Goal: Task Accomplishment & Management: Manage account settings

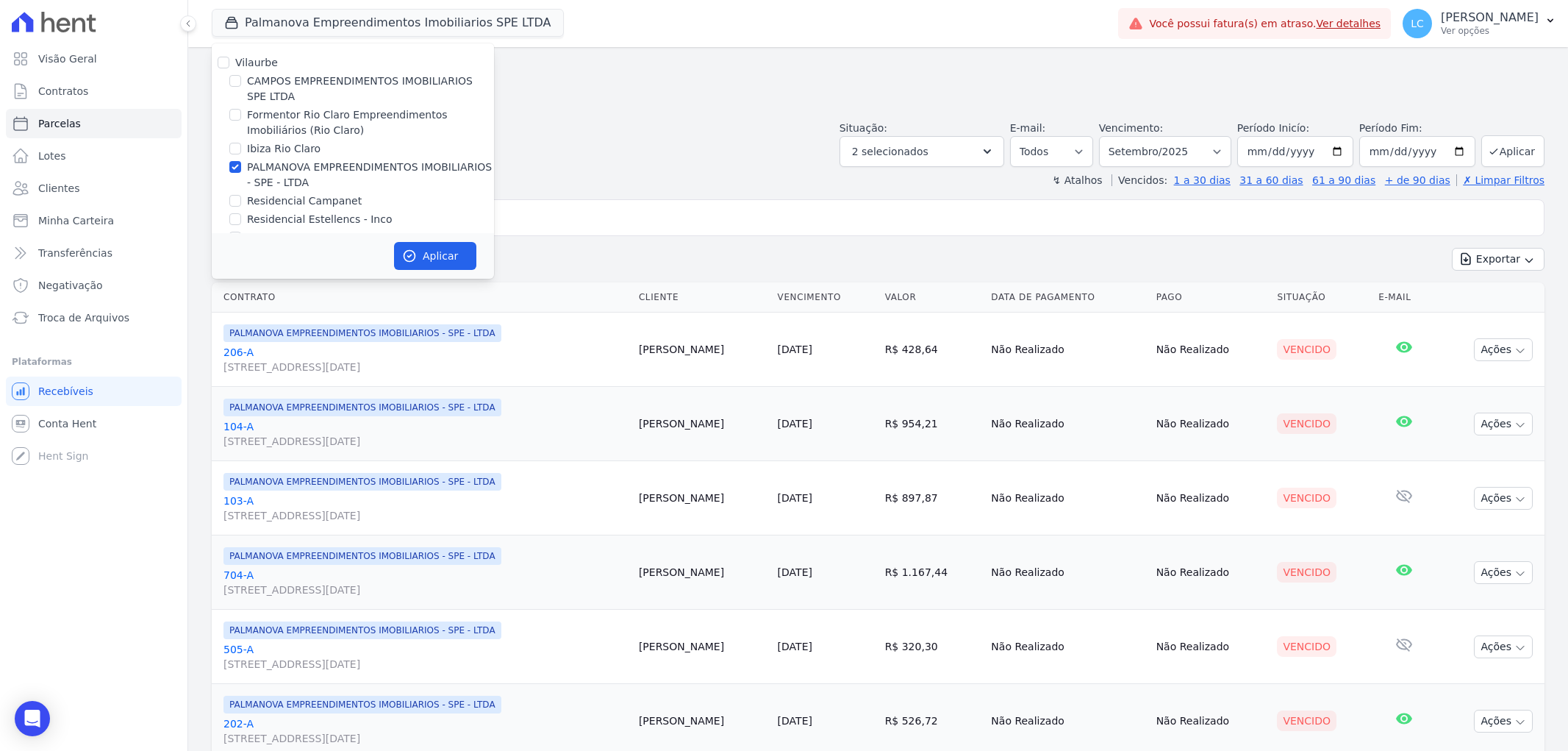
select select
click at [716, 103] on div "Parcelas Em [GEOGRAPHIC_DATA], [GEOGRAPHIC_DATA] de Setembro/2025" at bounding box center [878, 86] width 1333 height 56
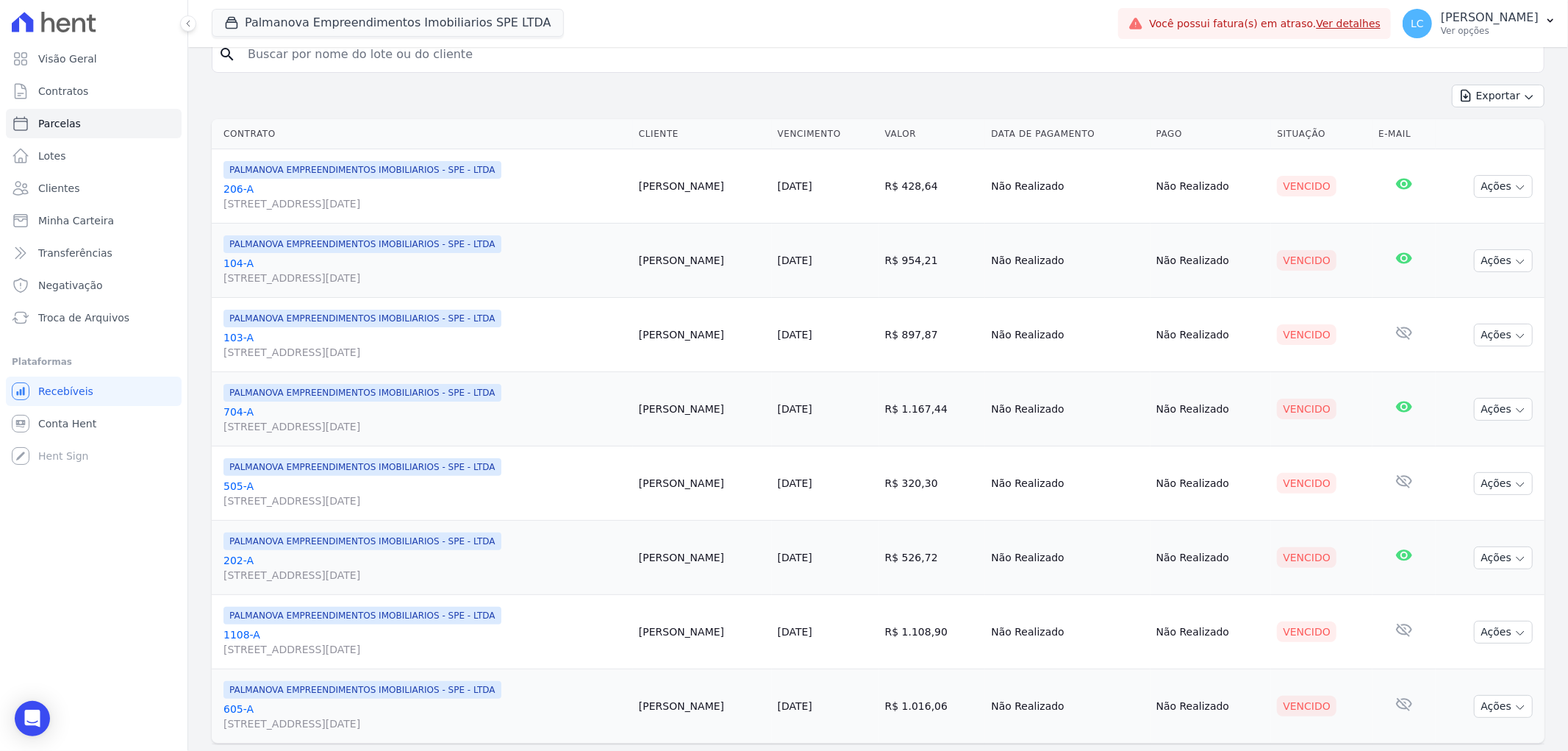
scroll to position [201, 0]
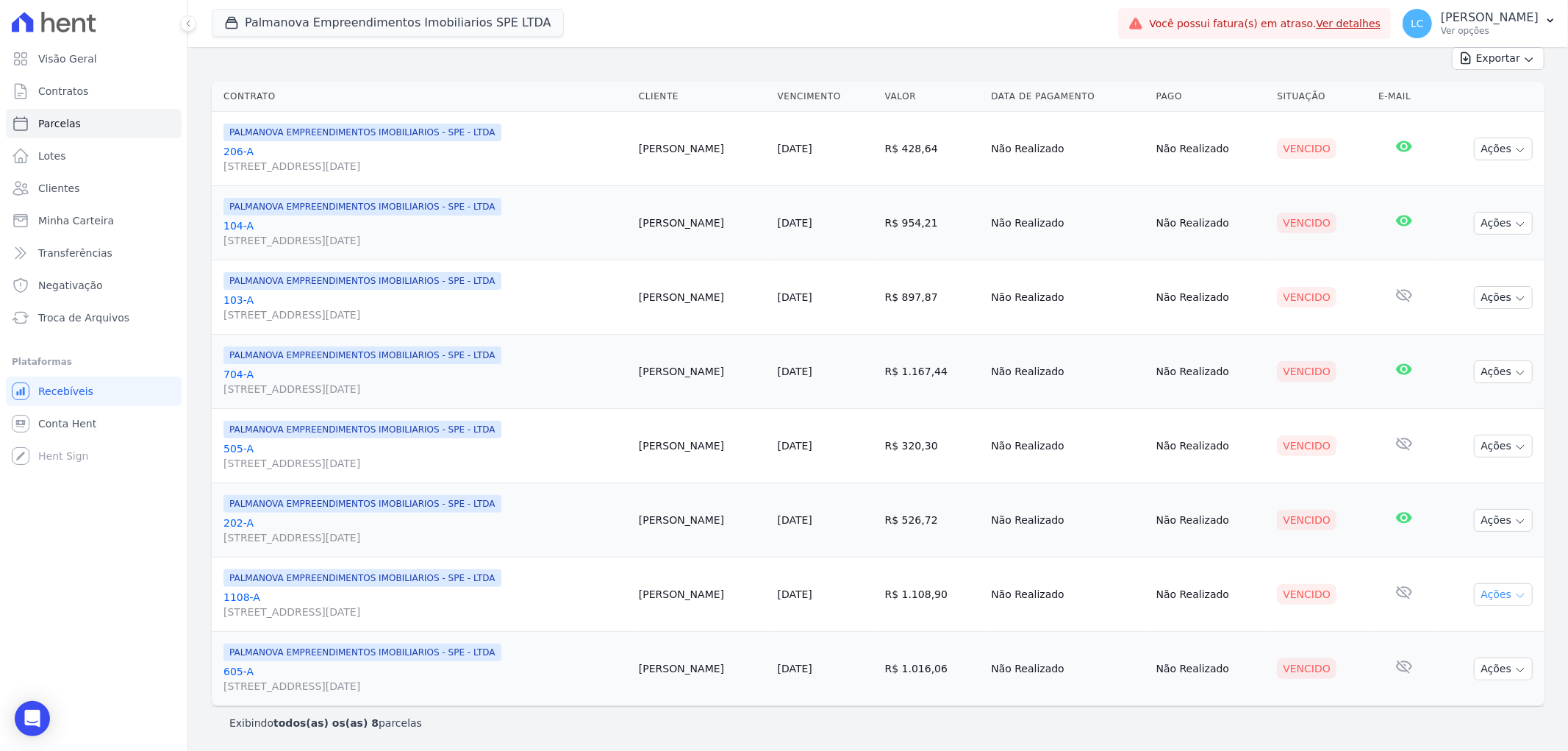
click at [1479, 587] on button "Ações" at bounding box center [1503, 594] width 59 height 23
click at [1479, 587] on button "Ações" at bounding box center [1503, 594] width 59 height 23
click at [1493, 586] on button "Ações" at bounding box center [1503, 594] width 59 height 23
click at [1486, 632] on link "Ver boleto" at bounding box center [1497, 627] width 141 height 27
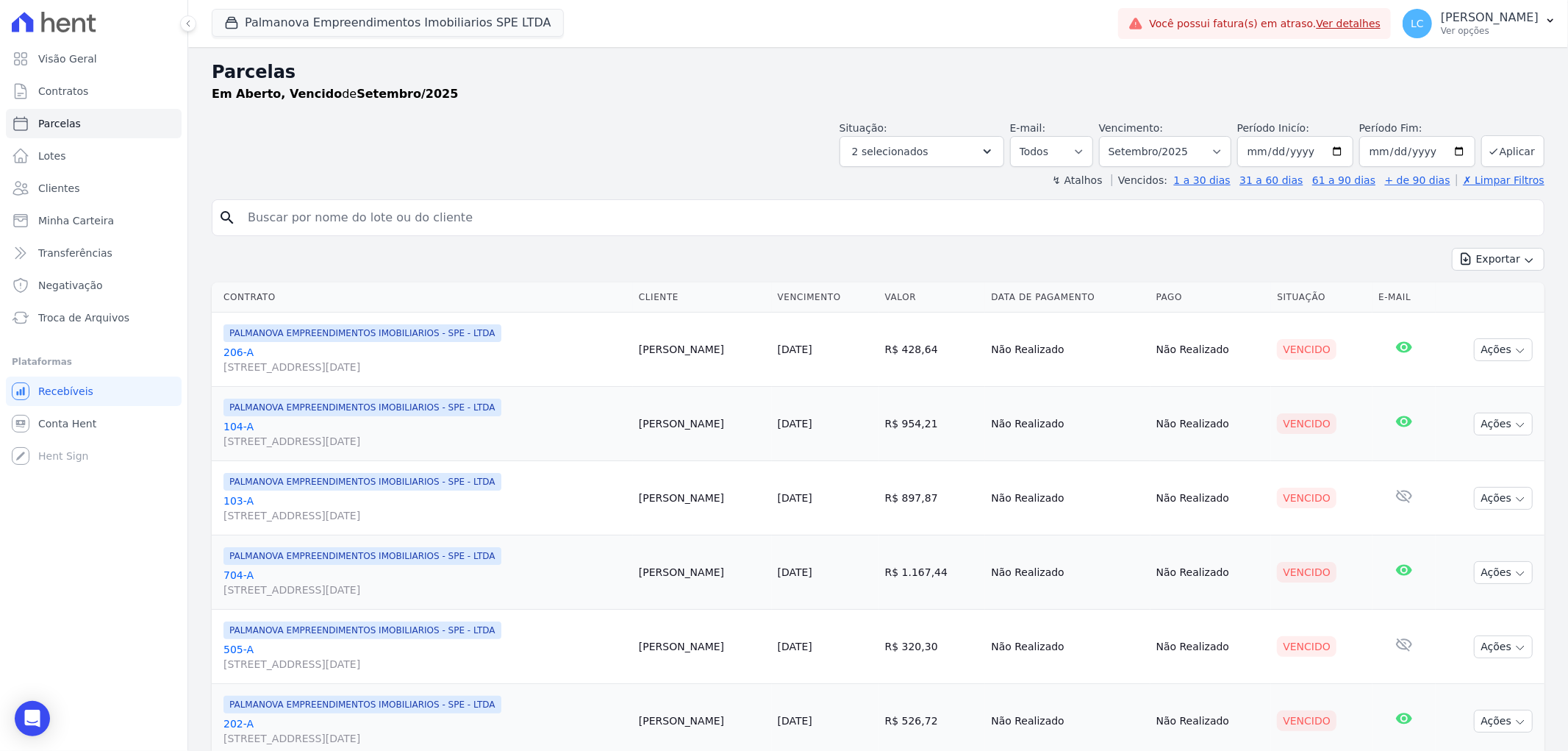
scroll to position [204, 0]
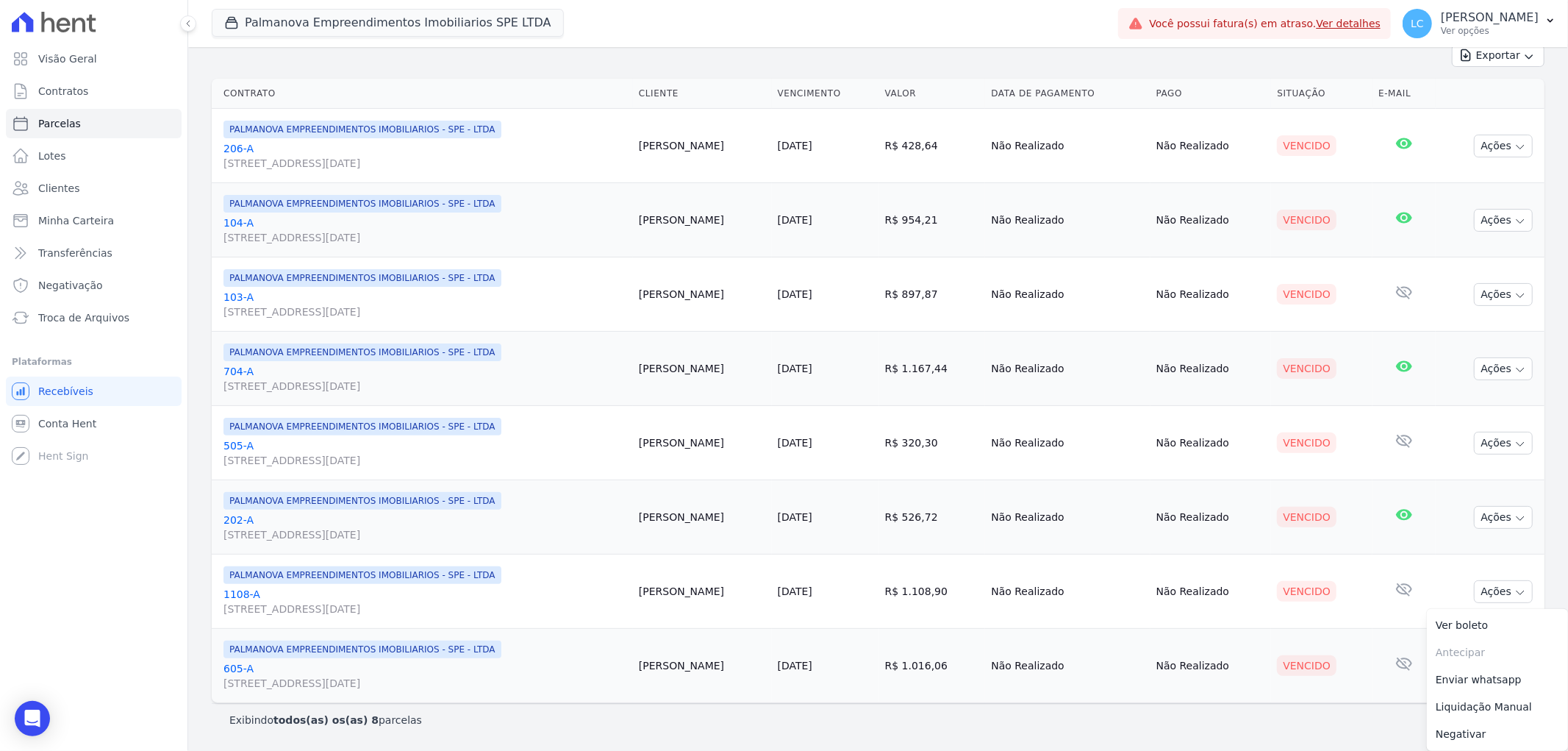
click at [1254, 725] on div "Exibindo todos(as) os(as) 8 parcelas" at bounding box center [878, 719] width 1297 height 15
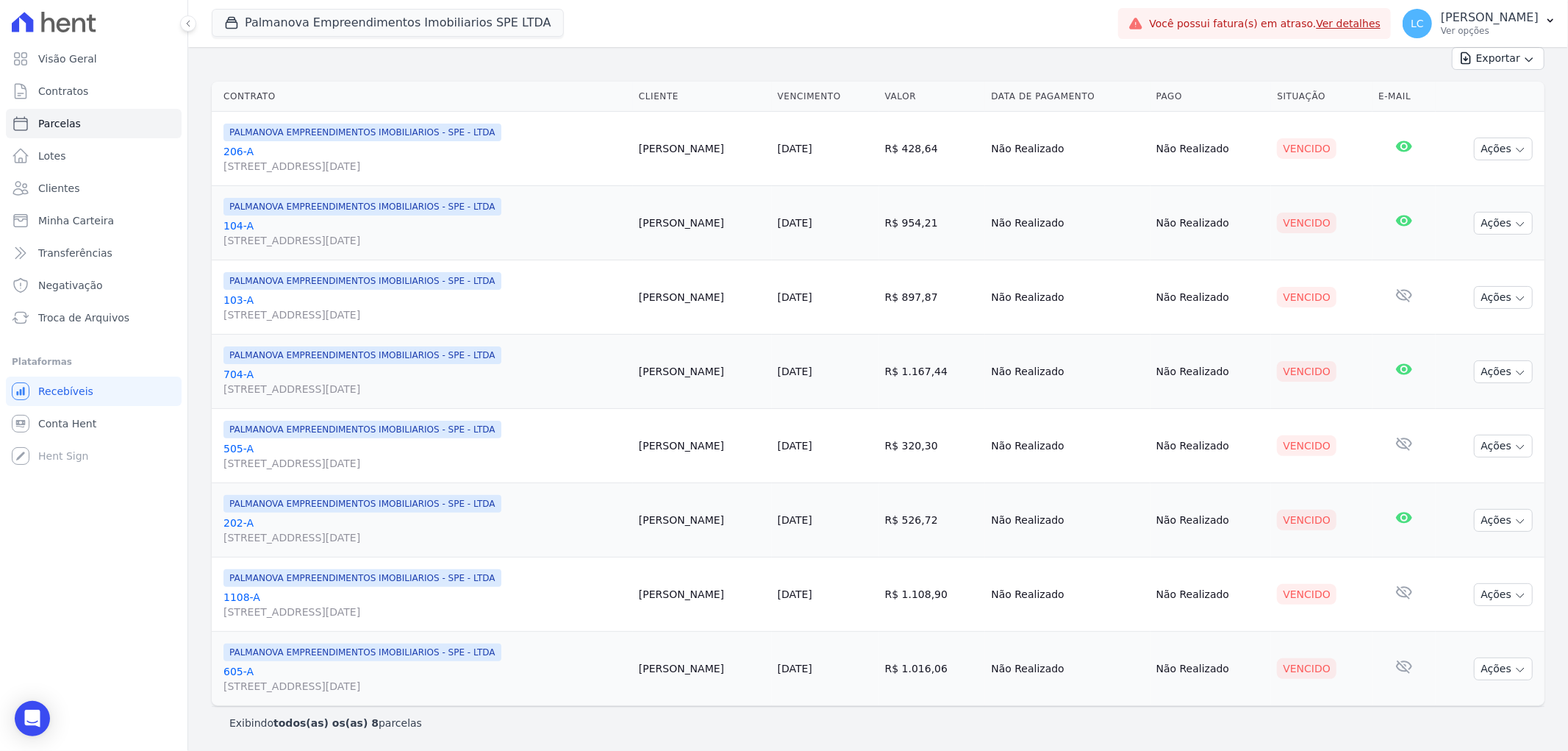
scroll to position [0, 0]
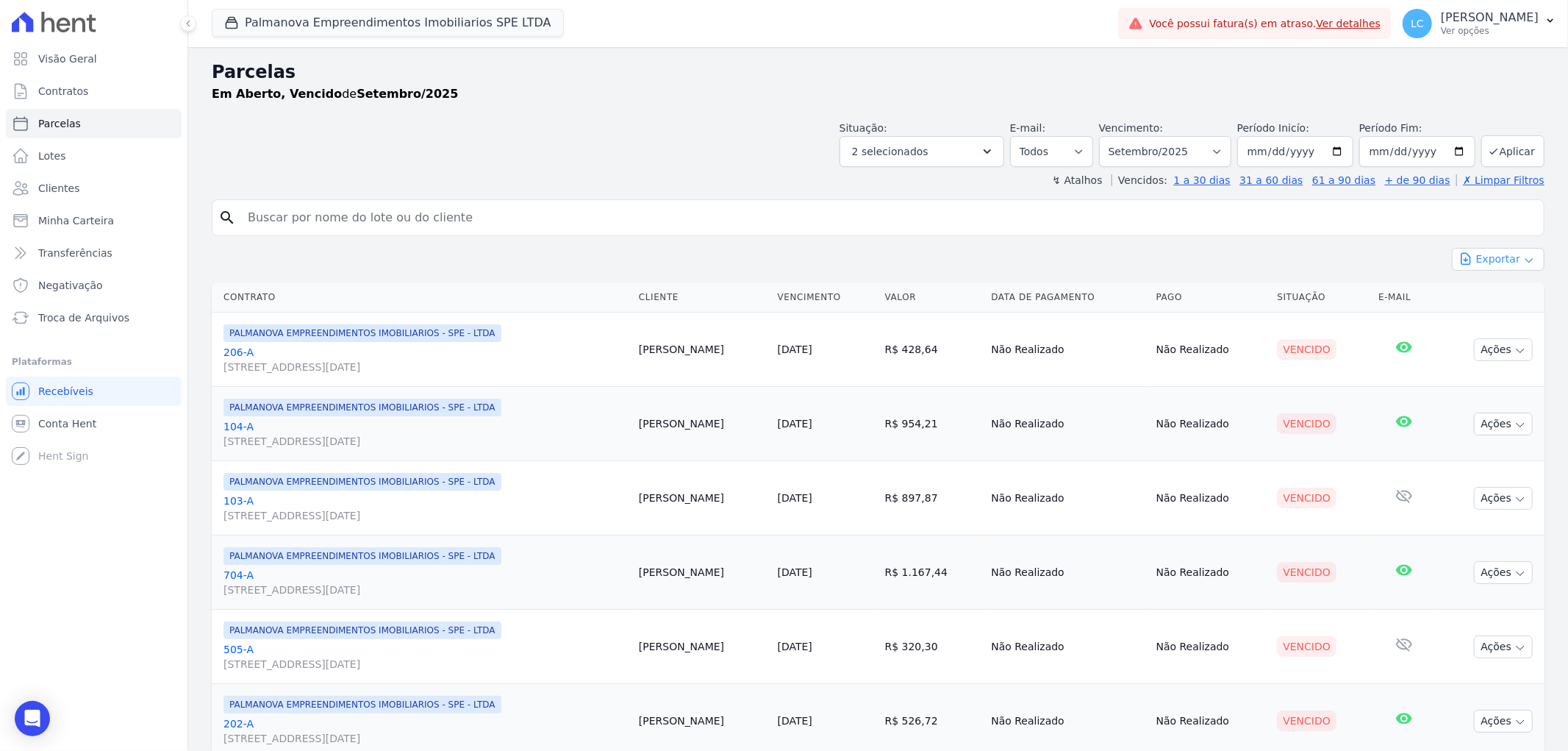
click at [1467, 254] on button "Exportar" at bounding box center [1499, 259] width 93 height 23
click at [1476, 295] on div "Exportar PDF" at bounding box center [1499, 295] width 93 height 25
click at [1483, 298] on div "Exportar PDF" at bounding box center [1499, 295] width 93 height 25
click at [1482, 295] on div "Exportar PDF" at bounding box center [1499, 295] width 93 height 25
click at [1469, 295] on div "Exportar PDF" at bounding box center [1499, 295] width 93 height 25
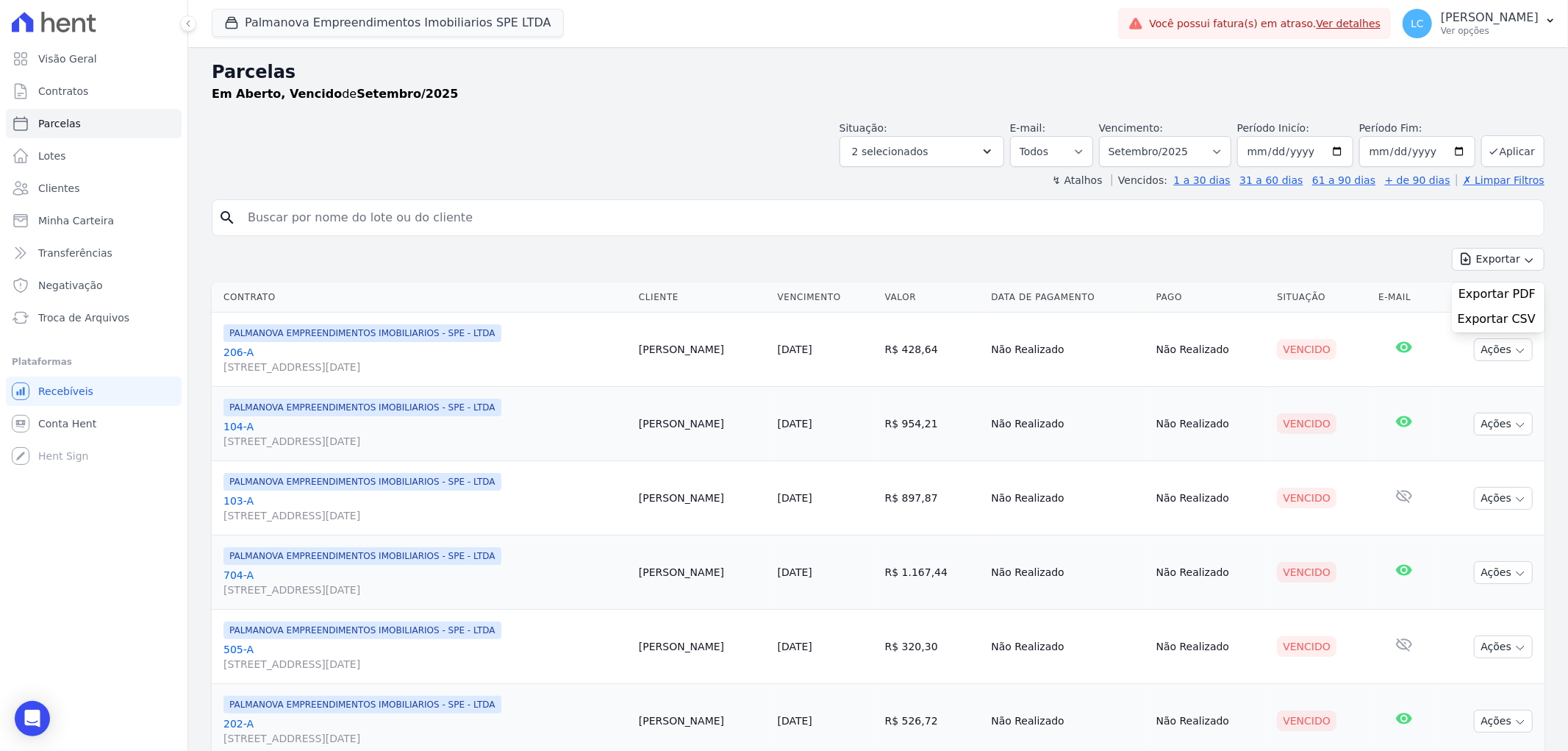
click at [1505, 291] on div "Exportar PDF" at bounding box center [1499, 295] width 93 height 25
click at [1472, 297] on div "Exportar PDF" at bounding box center [1499, 295] width 93 height 25
click at [1496, 295] on div "Exportar PDF" at bounding box center [1499, 295] width 93 height 25
click at [1476, 320] on span "Exportar CSV" at bounding box center [1496, 318] width 78 height 15
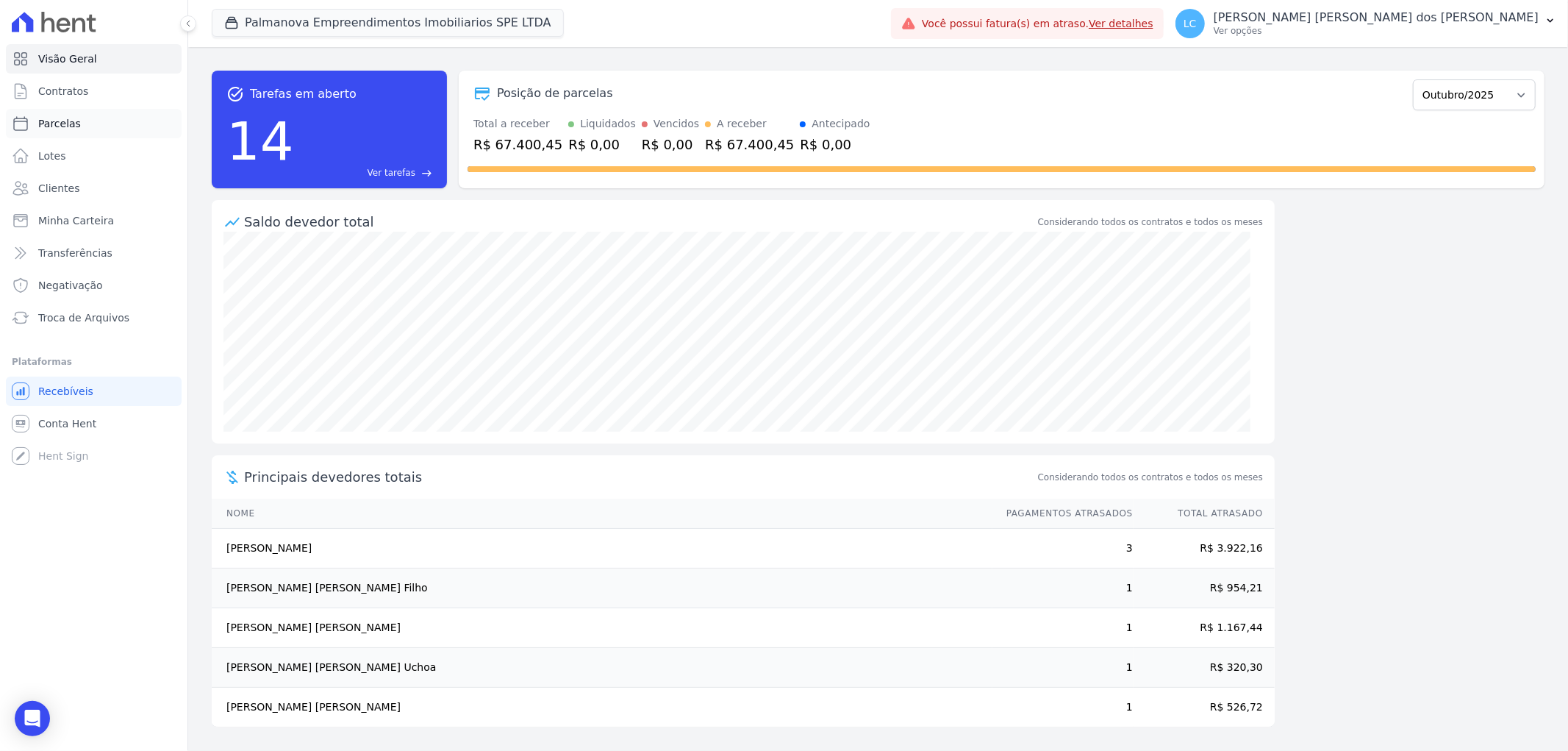
click at [57, 111] on link "Parcelas" at bounding box center [94, 123] width 176 height 29
select select
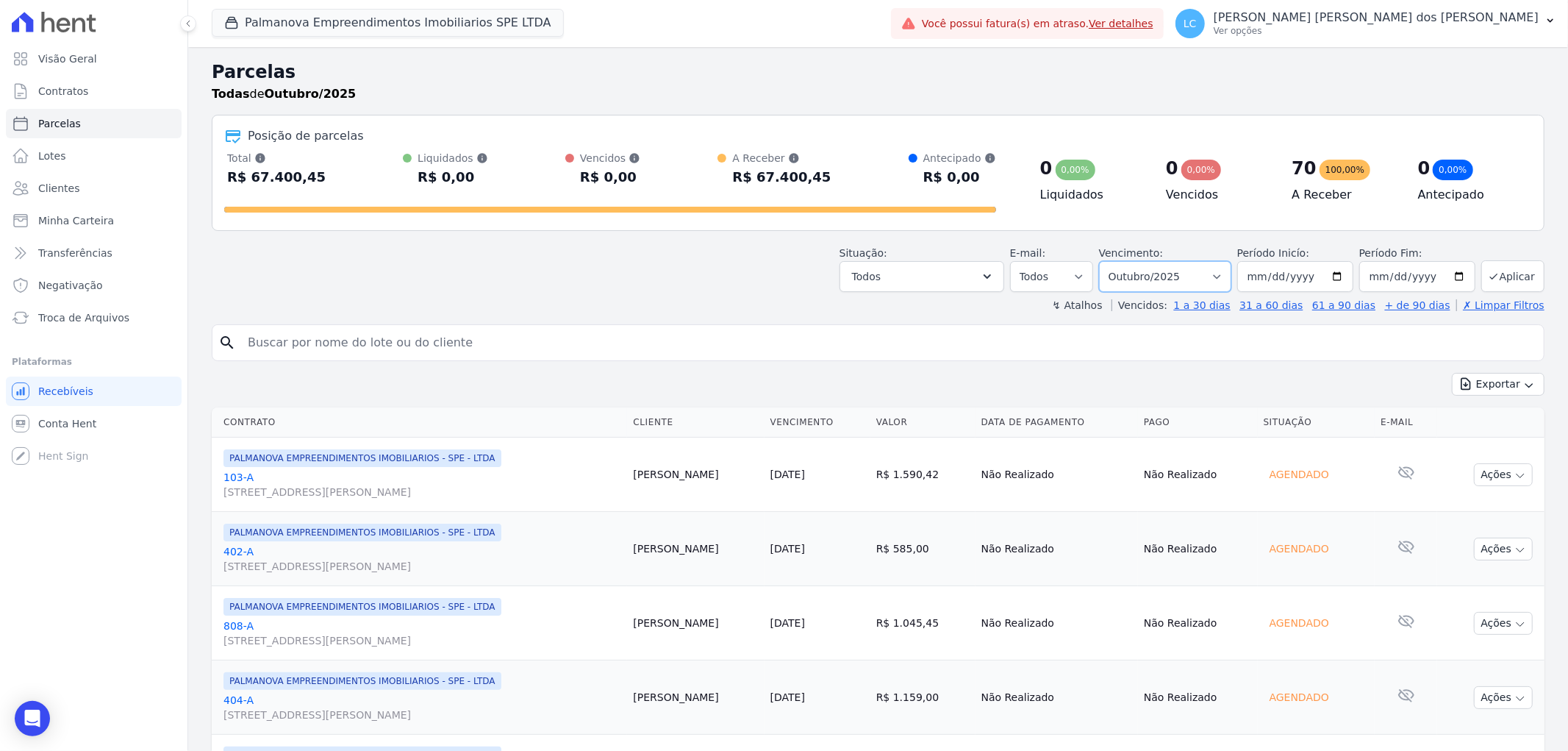
click at [1214, 276] on select "Filtrar por período ──────── Todos os meses Abril/2025 Maio/2025 Junho/2025 Jul…" at bounding box center [1166, 277] width 133 height 31
select select "09/2025"
click at [1108, 261] on select "Filtrar por período ──────── Todos os meses Abril/2025 Maio/2025 Junho/2025 Jul…" at bounding box center [1166, 277] width 133 height 31
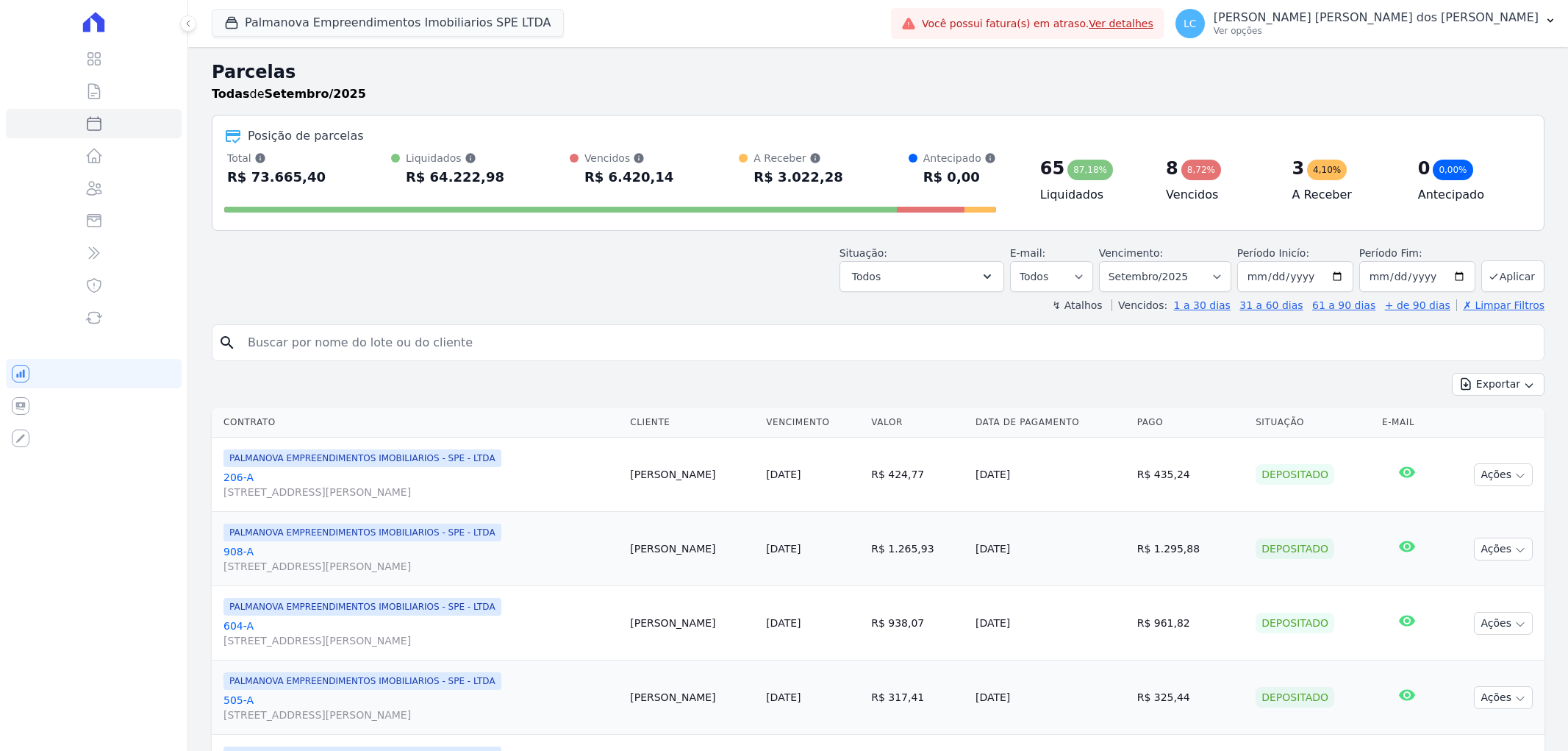
select select
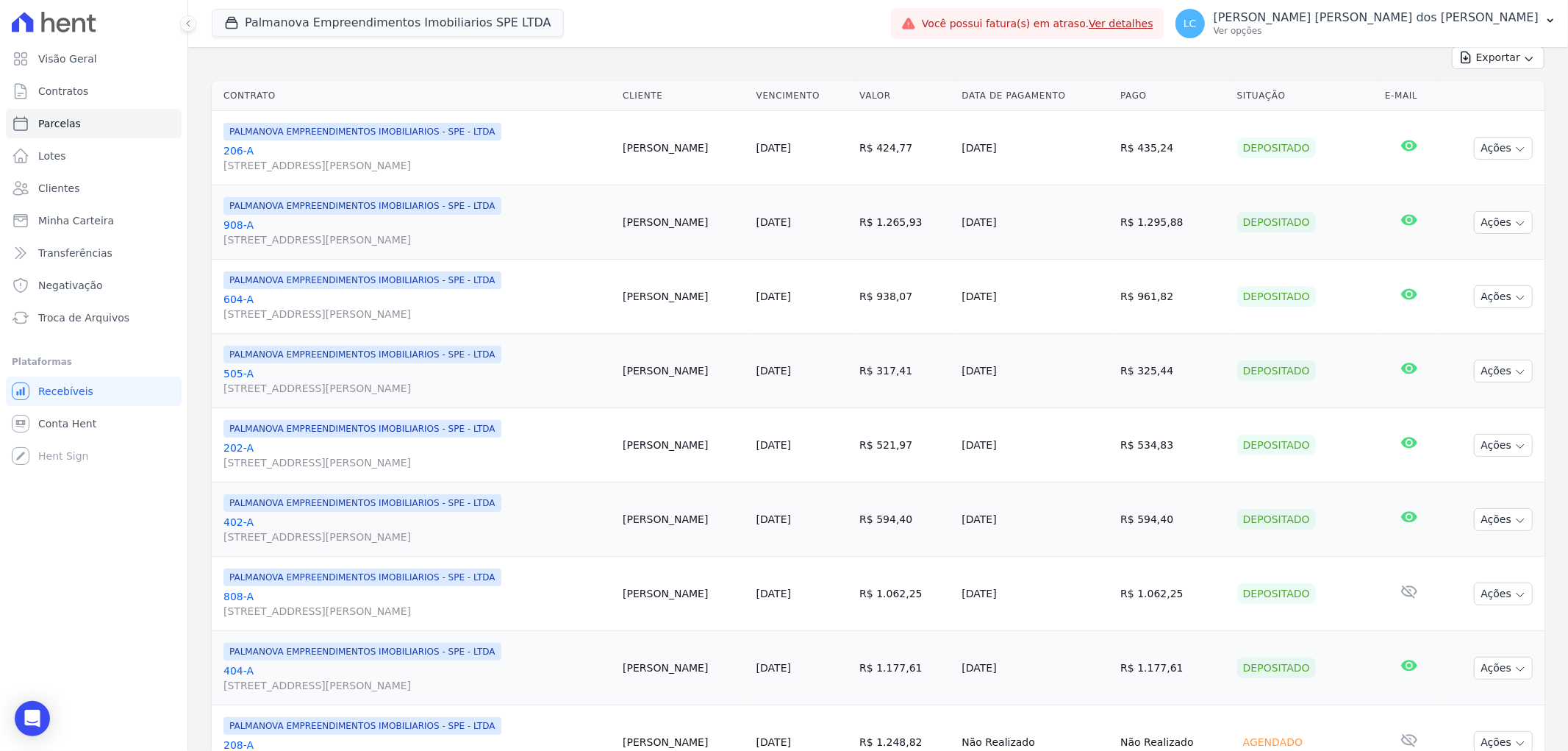
scroll to position [653, 0]
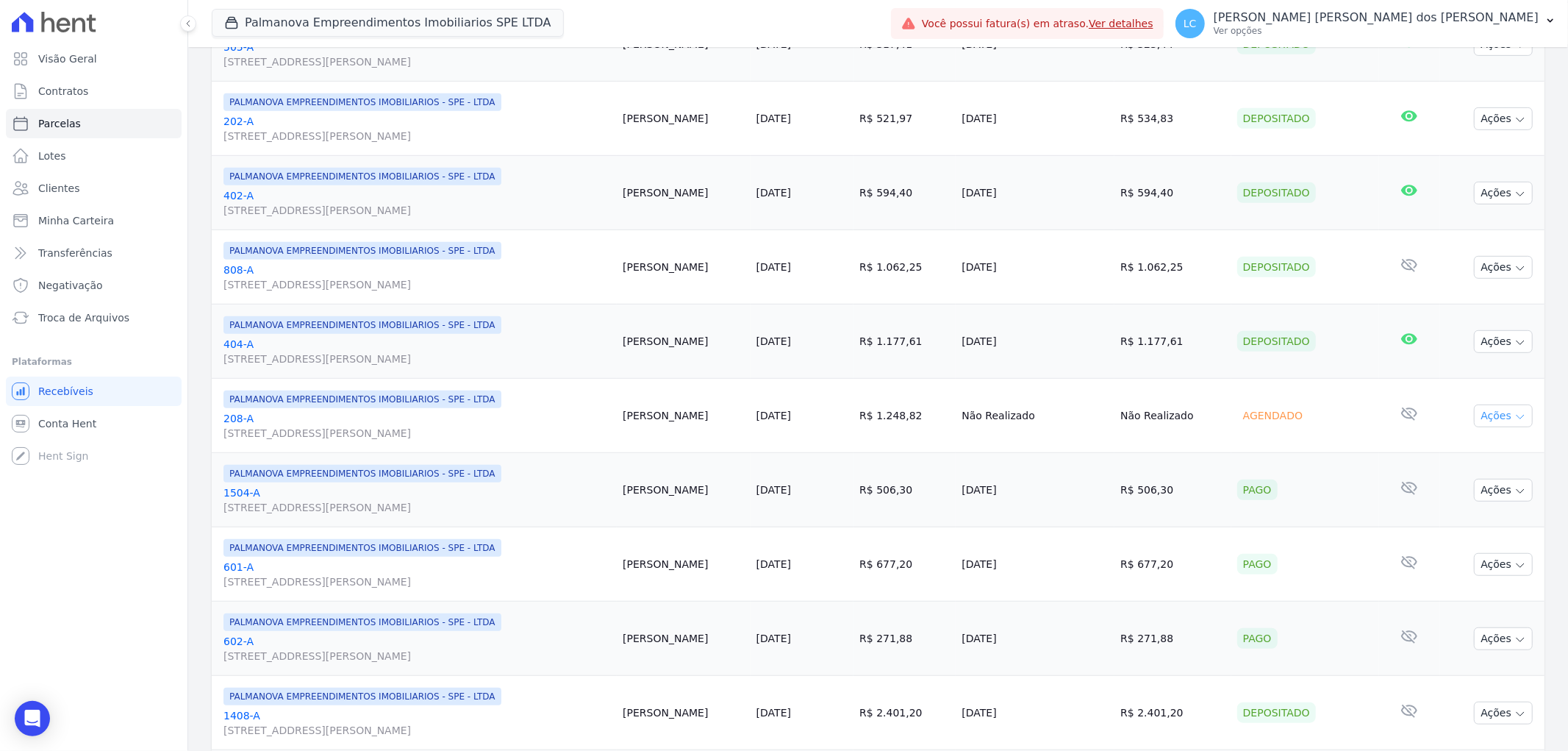
click at [1481, 413] on button "Ações" at bounding box center [1503, 416] width 59 height 23
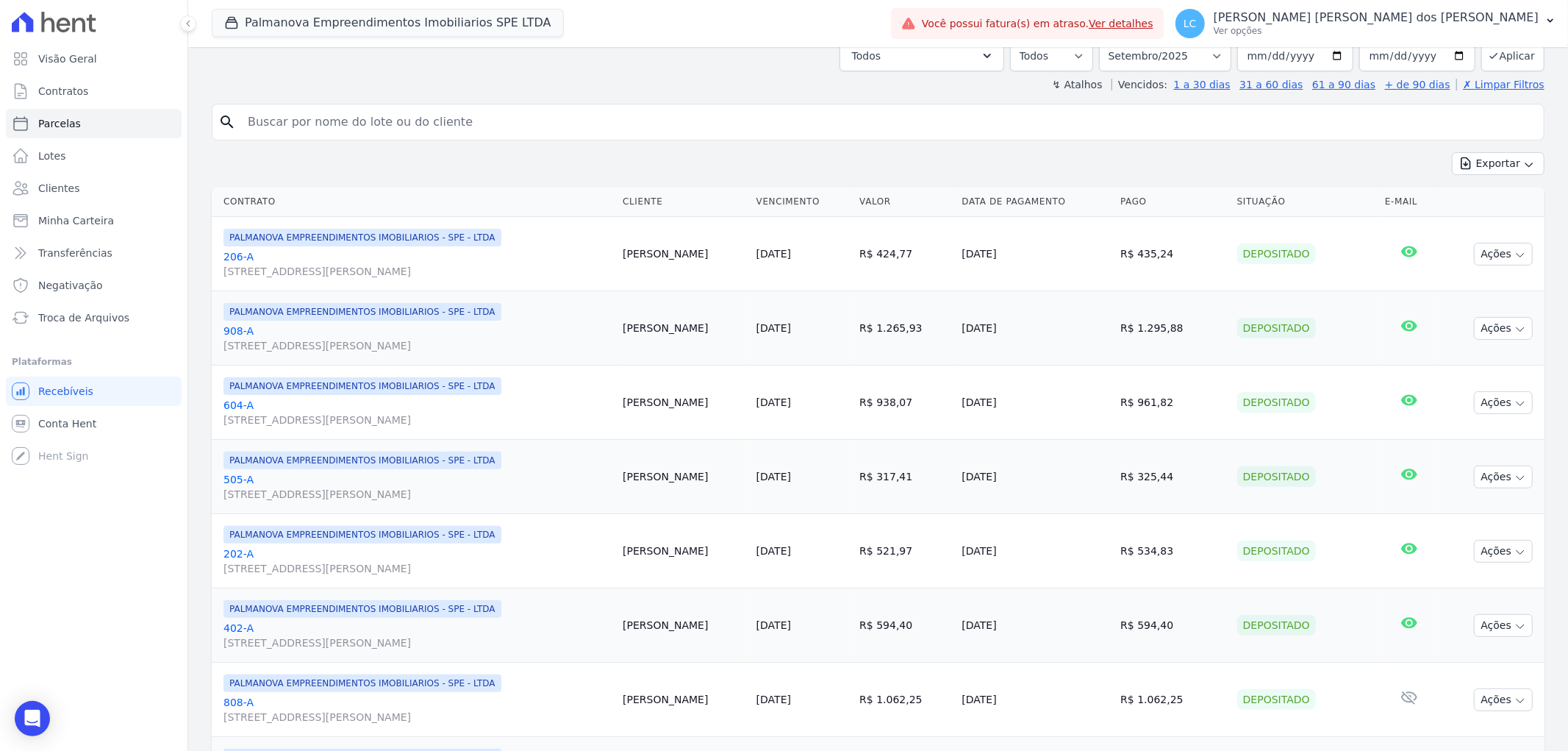
scroll to position [138, 0]
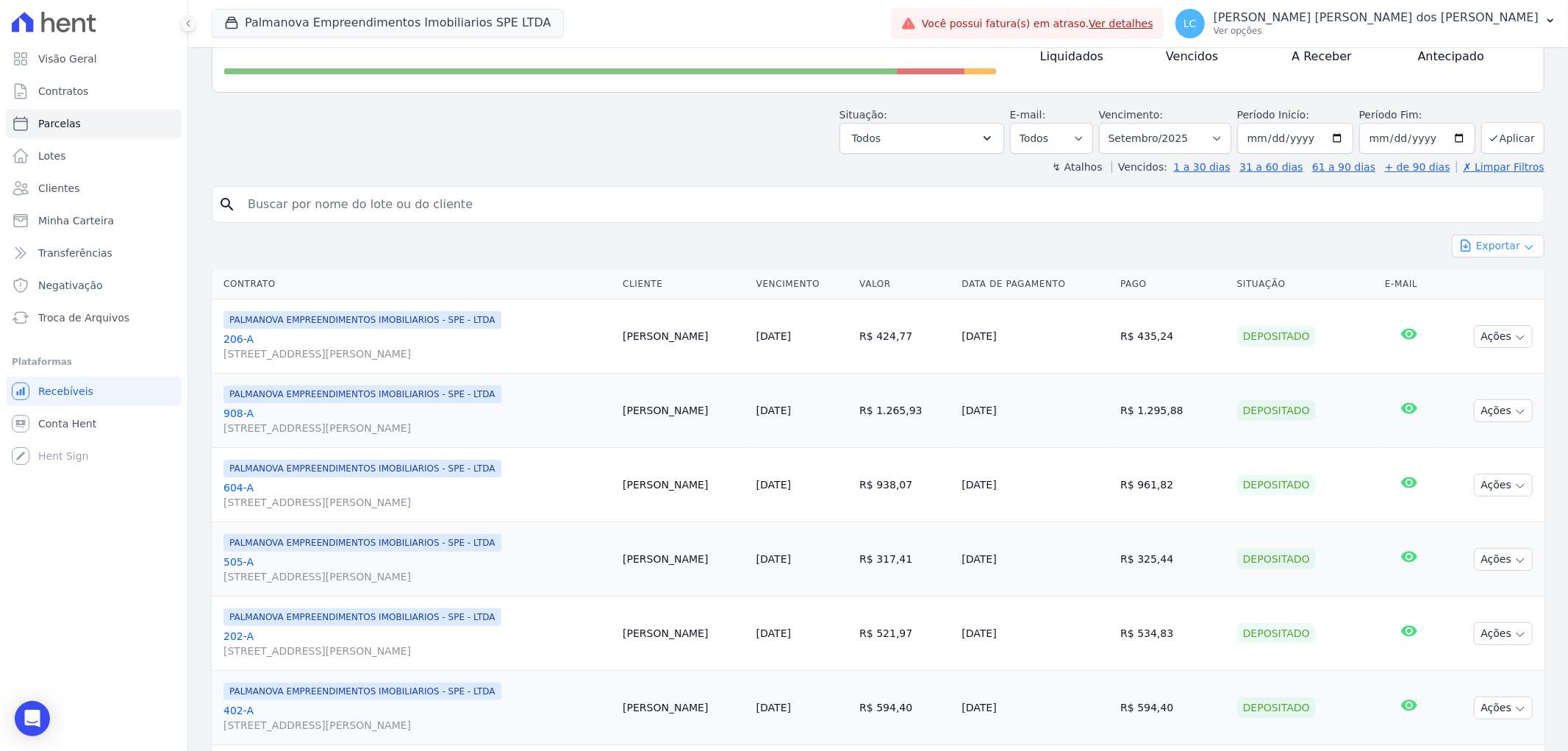
click at [1474, 248] on button "Exportar" at bounding box center [1499, 246] width 93 height 23
click at [1469, 284] on span "Exportar PDF" at bounding box center [1497, 281] width 77 height 15
